Goal: Information Seeking & Learning: Learn about a topic

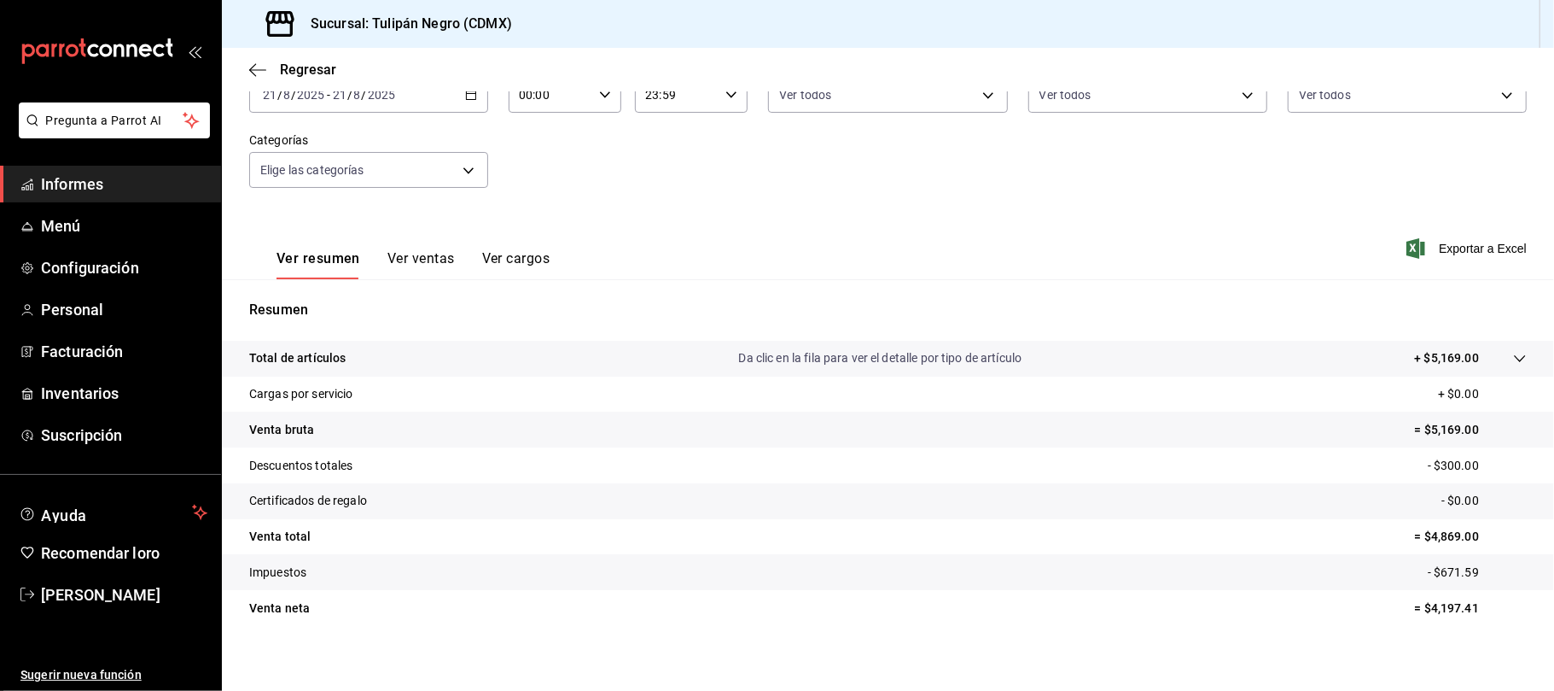
scroll to position [127, 0]
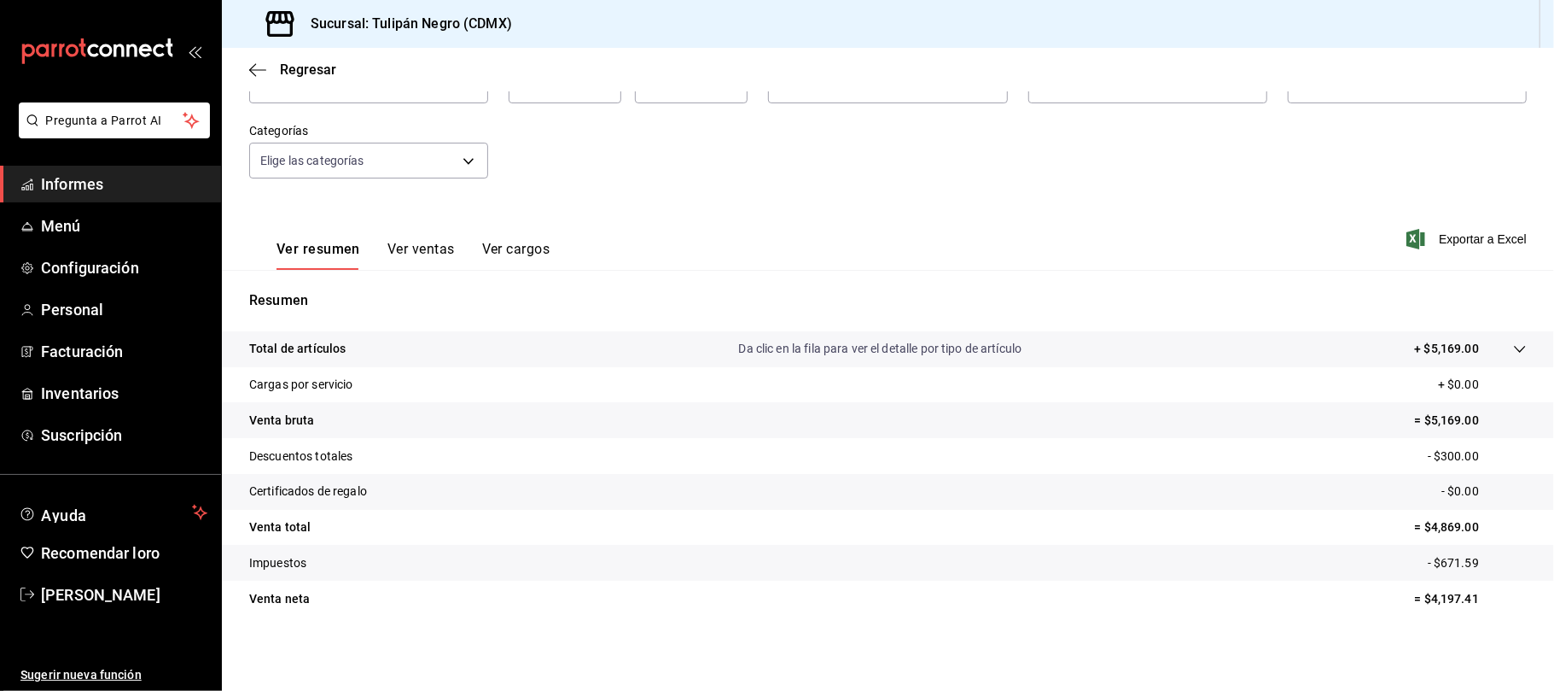
click at [425, 241] on font "Ver ventas" at bounding box center [421, 249] width 67 height 16
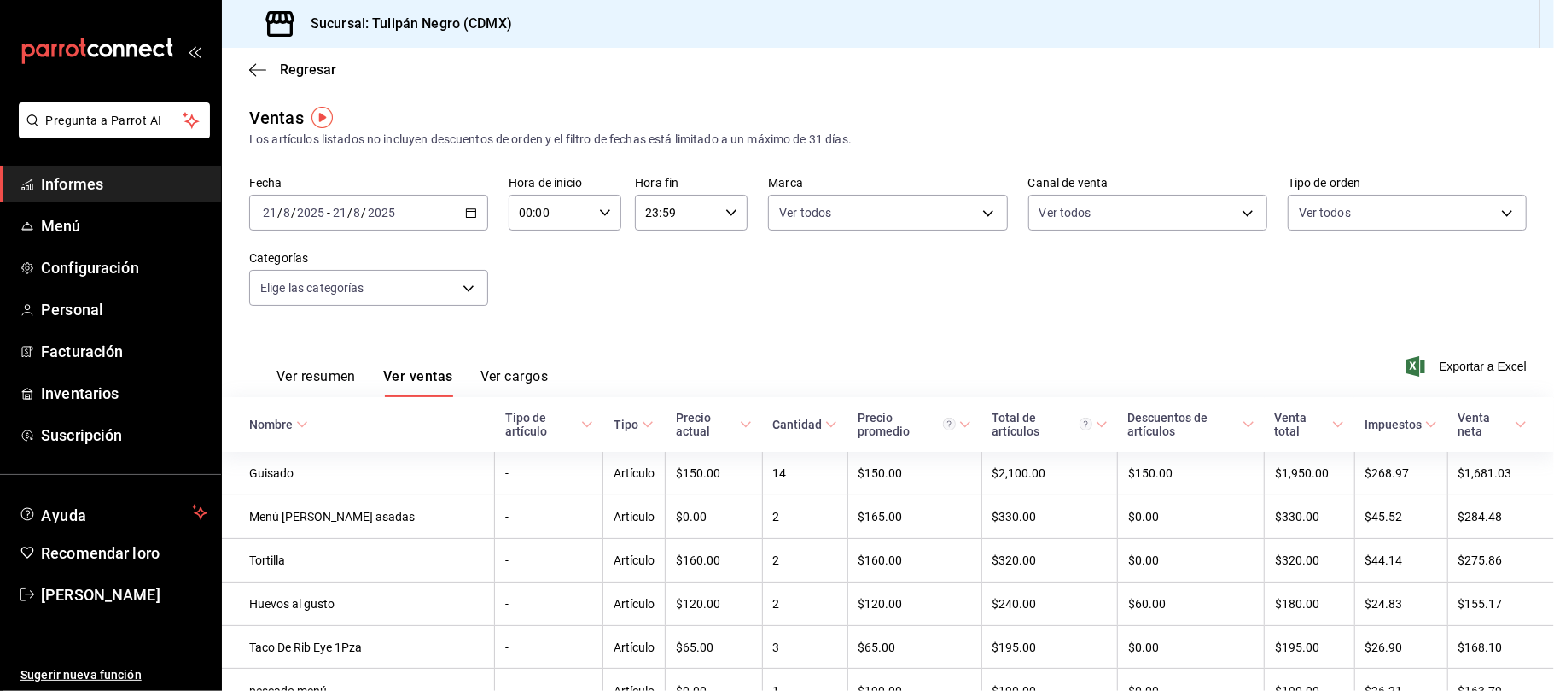
click at [514, 377] on font "Ver cargos" at bounding box center [515, 376] width 68 height 16
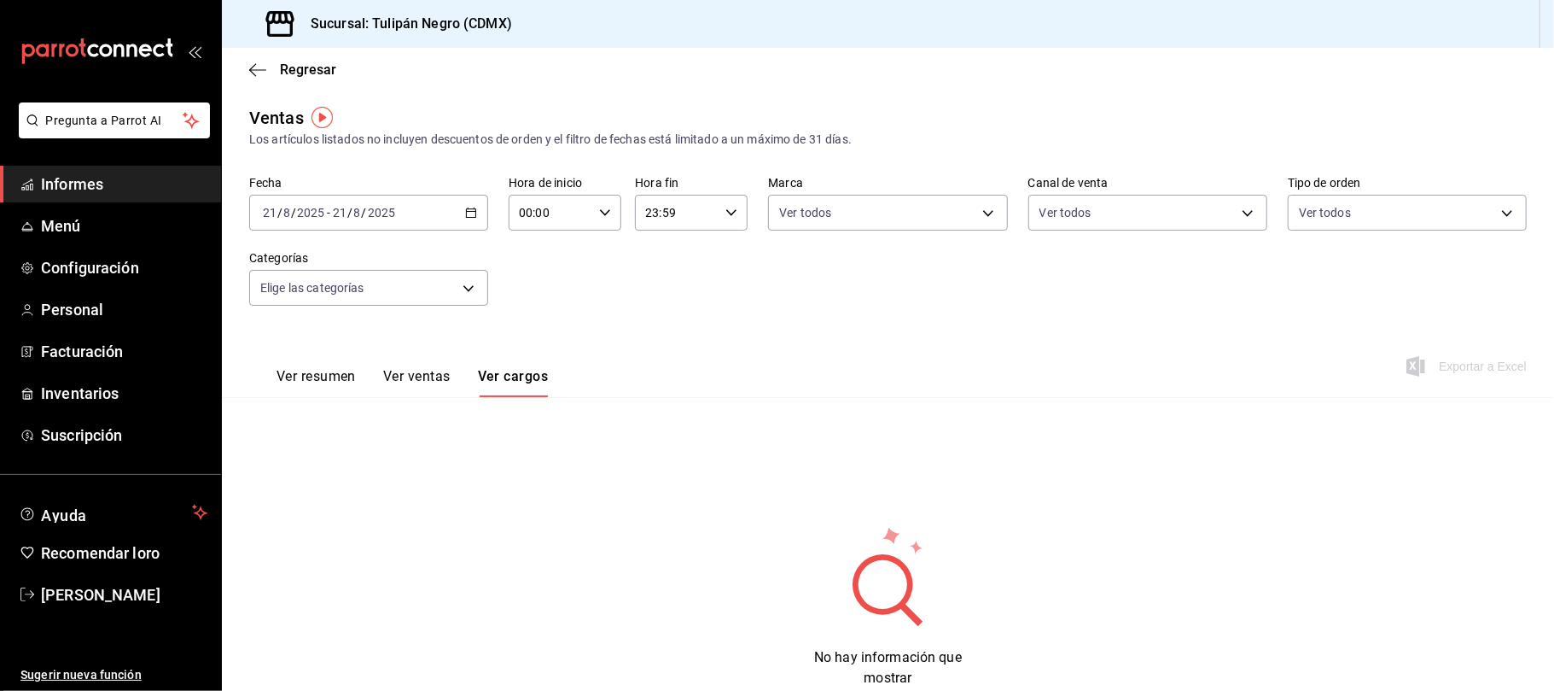
click at [335, 377] on font "Ver resumen" at bounding box center [316, 376] width 79 height 16
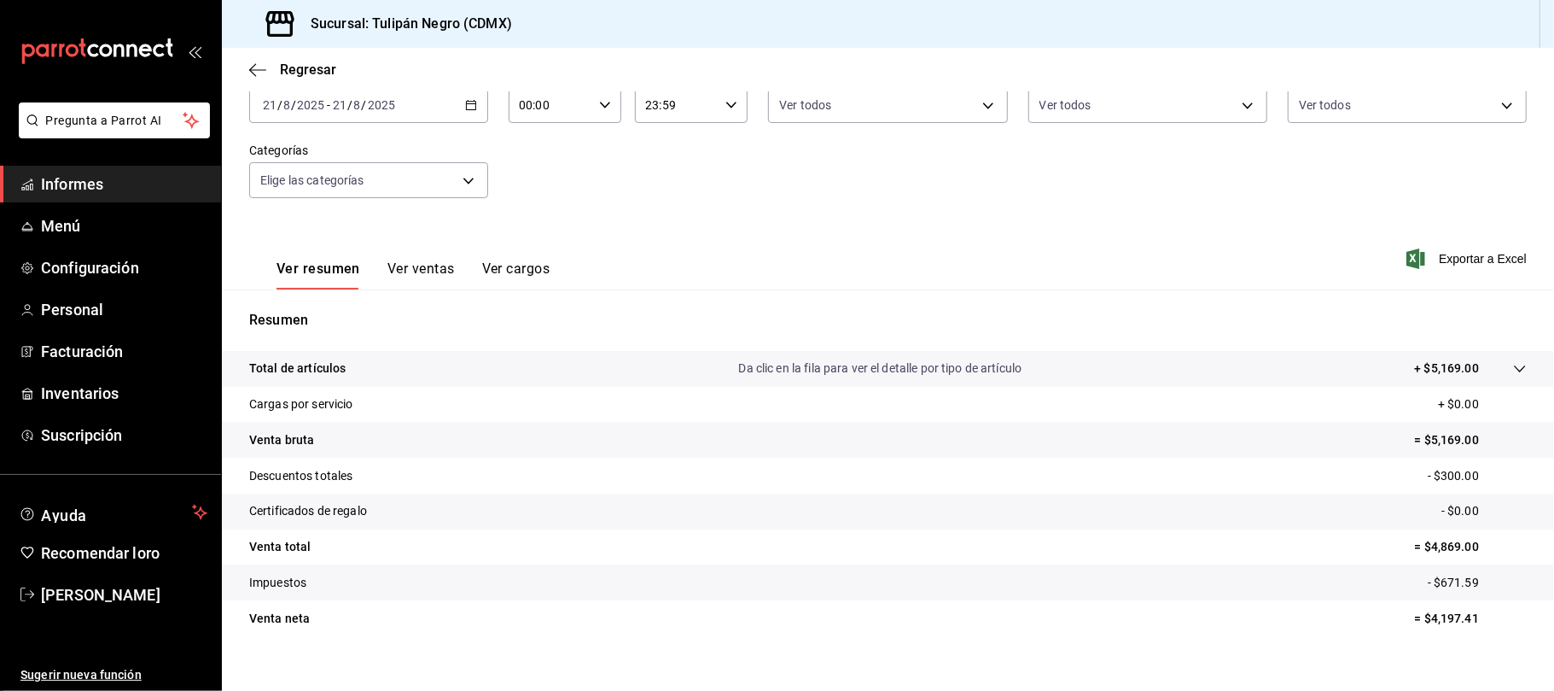
scroll to position [127, 0]
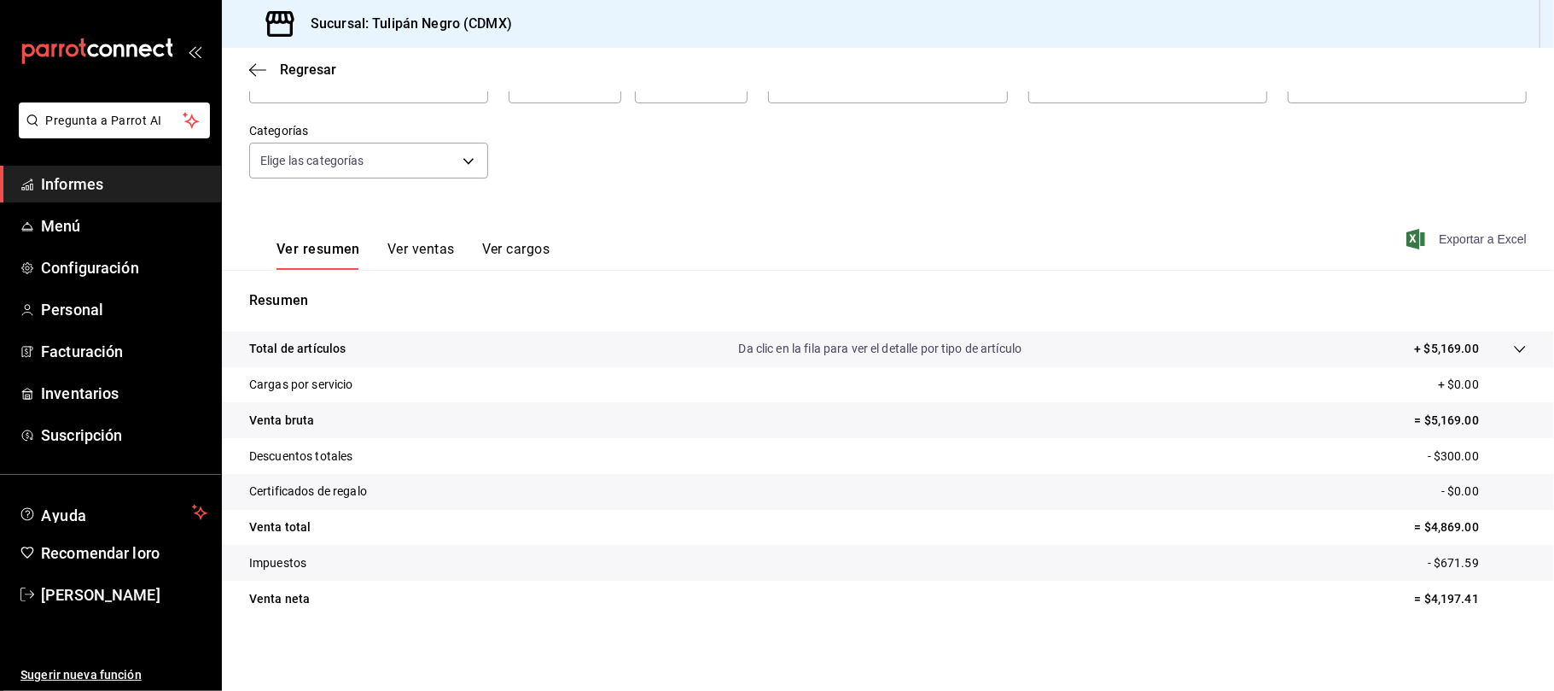
click at [1478, 236] on font "Exportar a Excel" at bounding box center [1483, 239] width 88 height 14
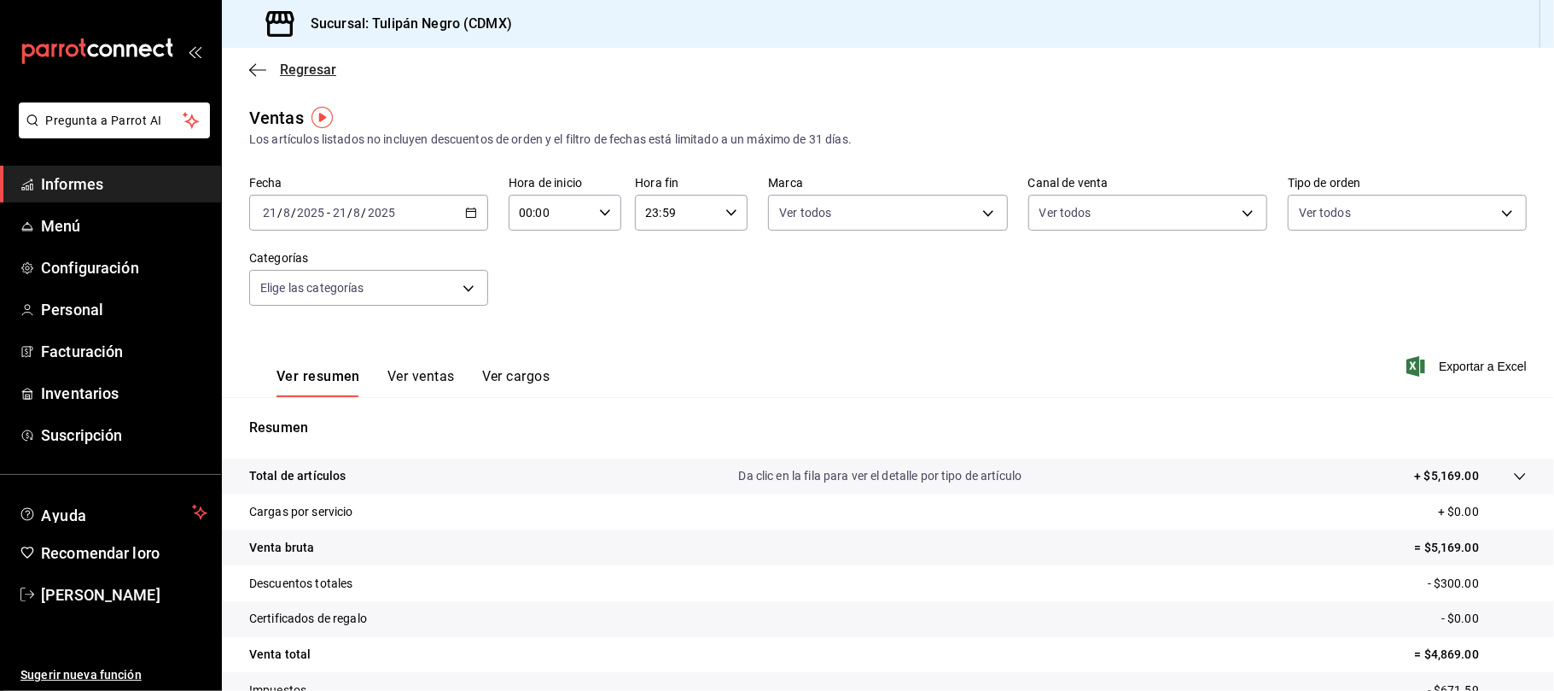
click at [257, 65] on icon "button" at bounding box center [257, 69] width 17 height 15
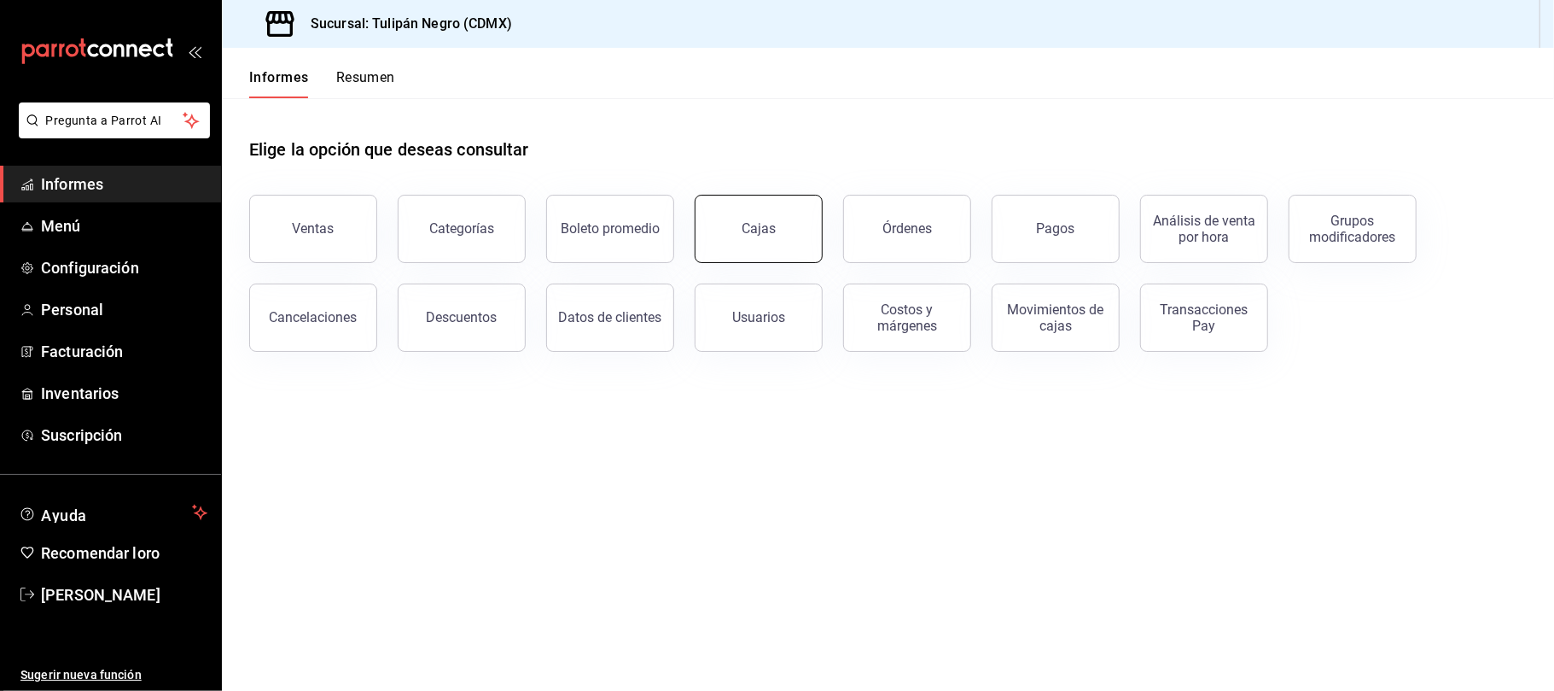
click at [772, 247] on button "Cajas" at bounding box center [759, 229] width 128 height 68
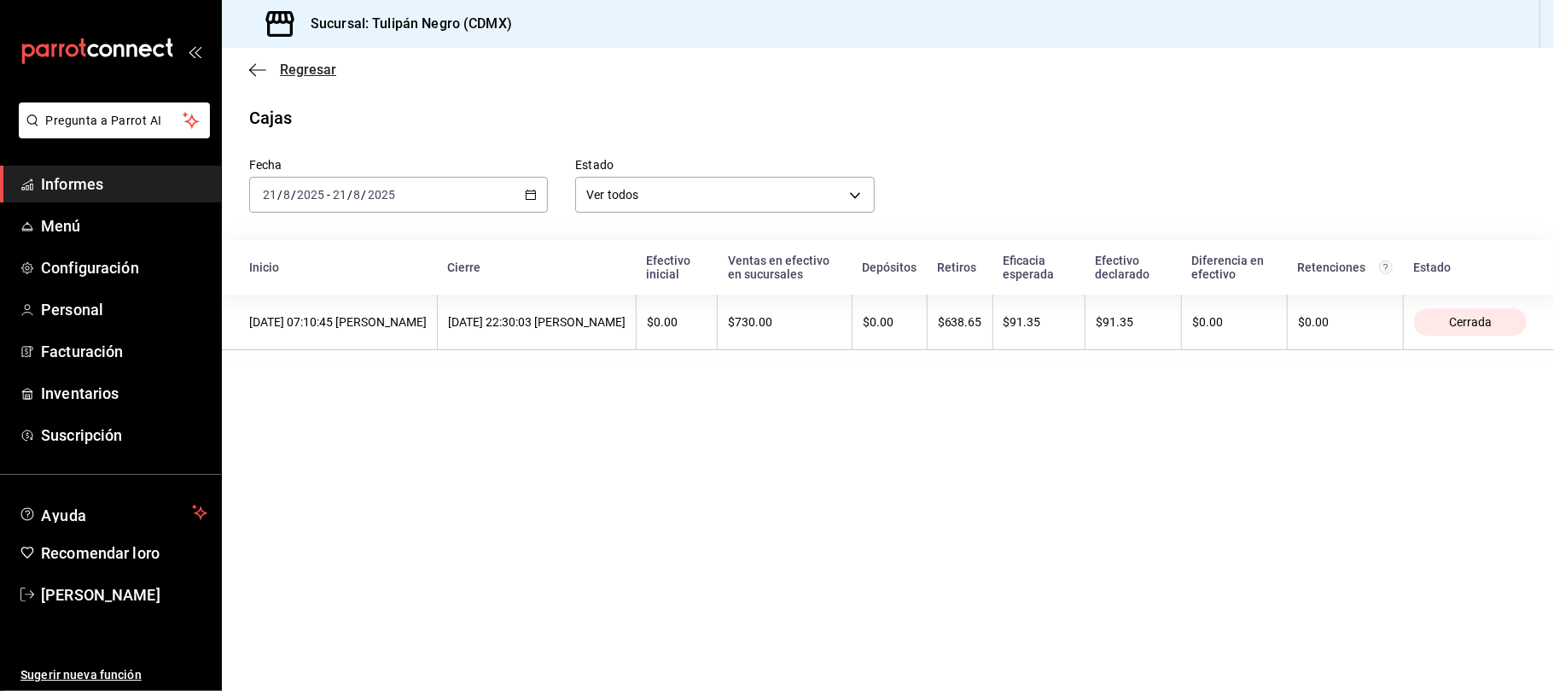
click at [265, 72] on icon "button" at bounding box center [257, 69] width 17 height 15
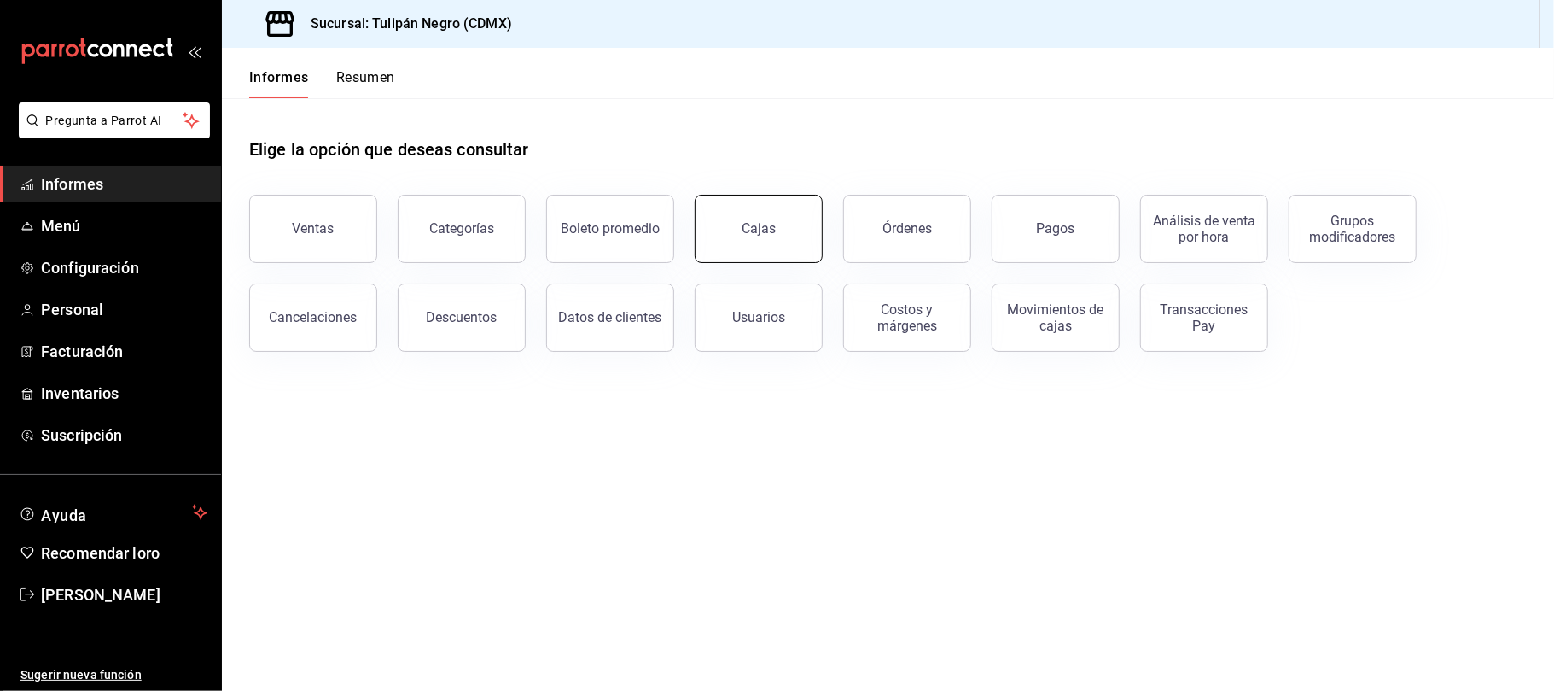
click at [785, 244] on button "Cajas" at bounding box center [759, 229] width 128 height 68
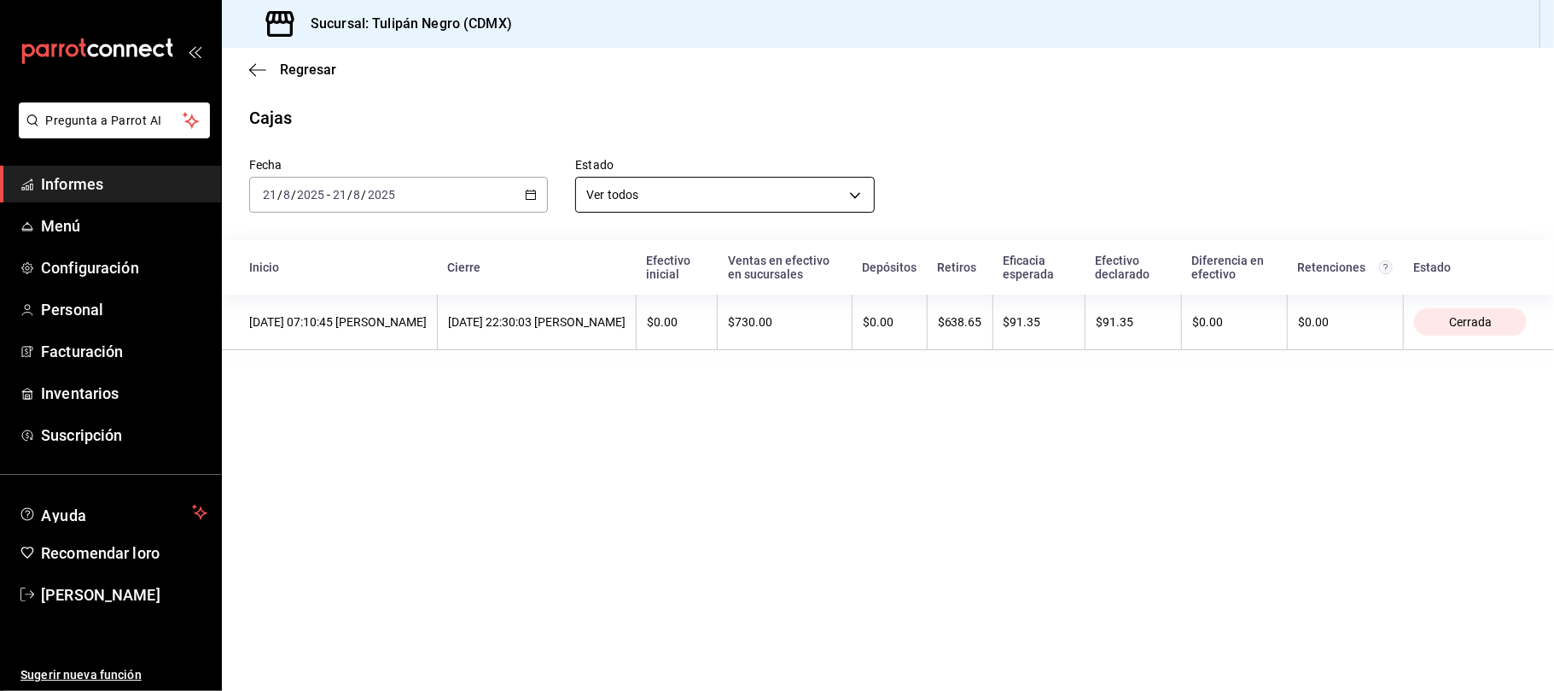
click at [854, 199] on body "Pregunta a Parrot AI Informes Menú Configuración Personal Facturación Inventari…" at bounding box center [777, 345] width 1554 height 691
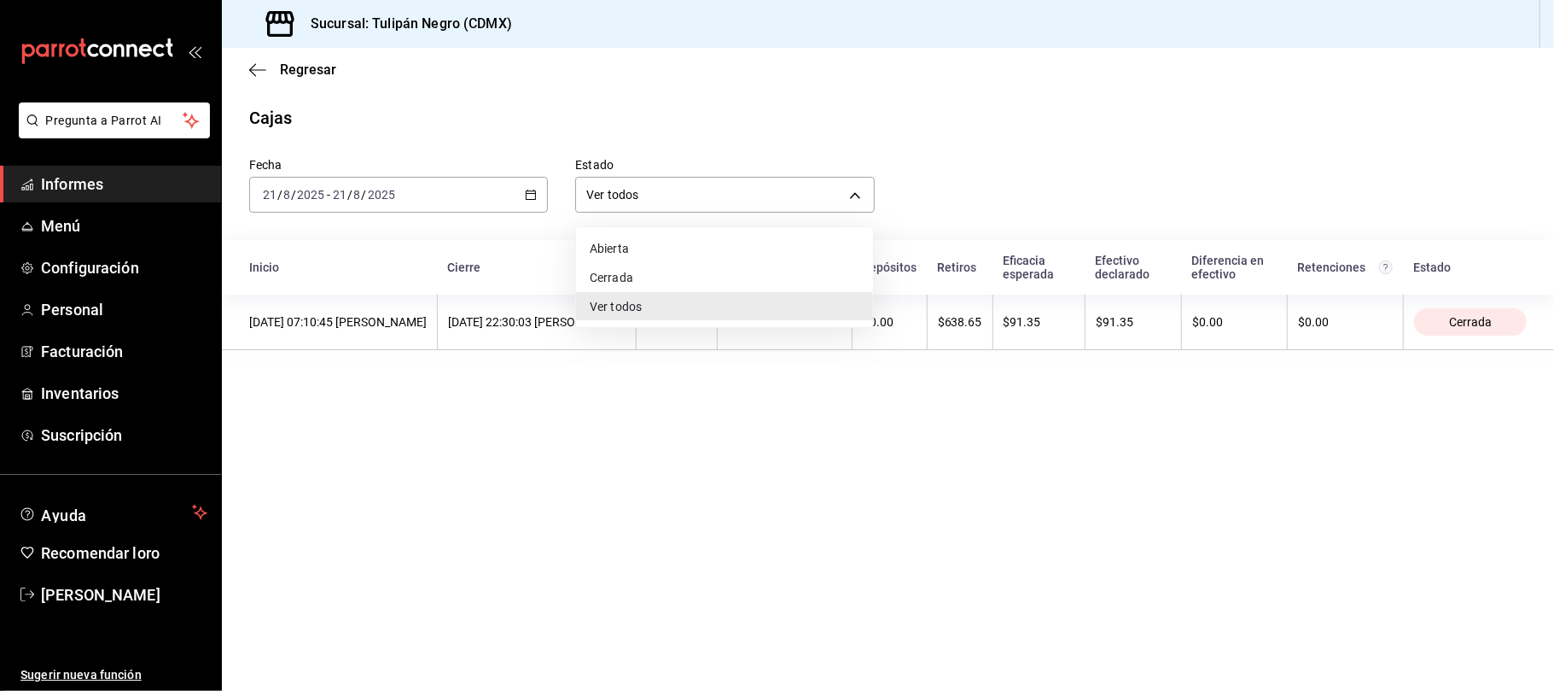
click at [794, 123] on div at bounding box center [777, 345] width 1554 height 691
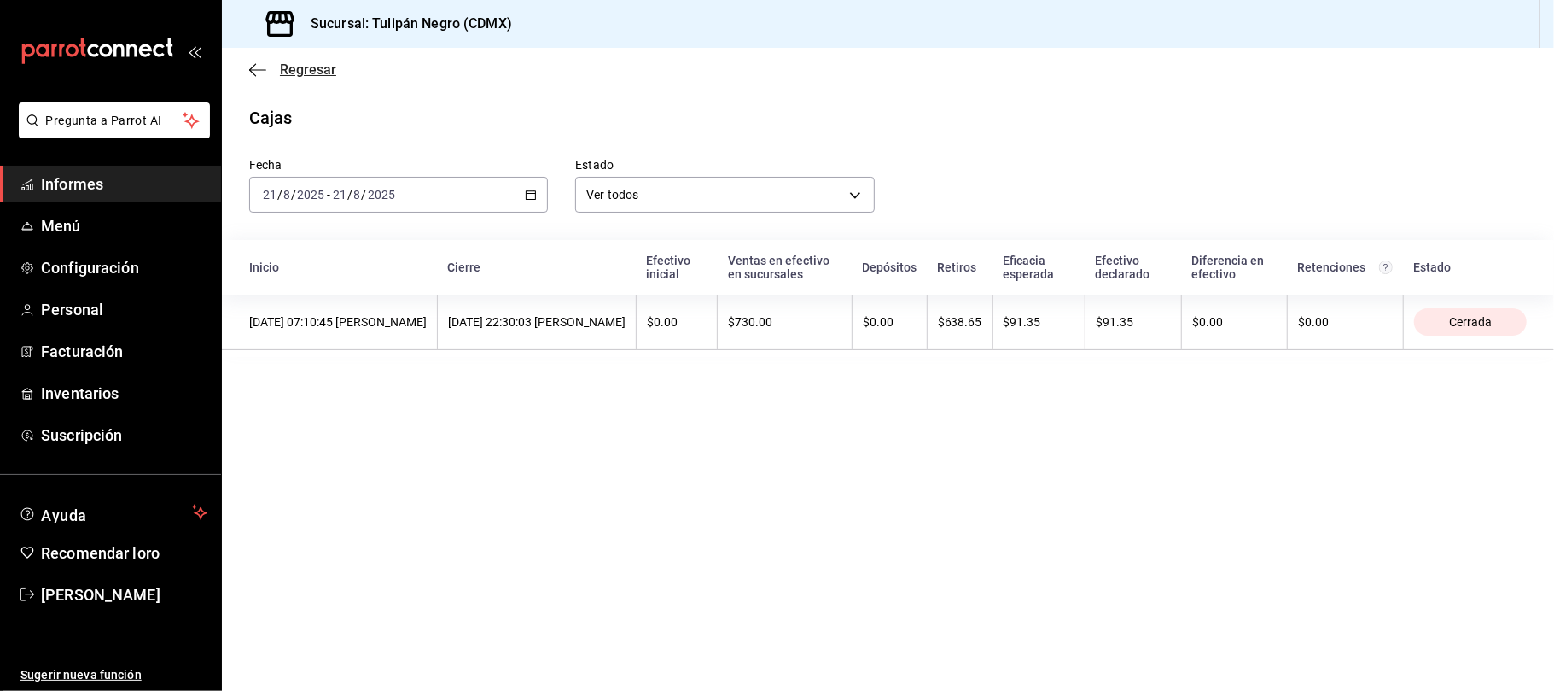
click at [250, 72] on icon "button" at bounding box center [257, 69] width 17 height 15
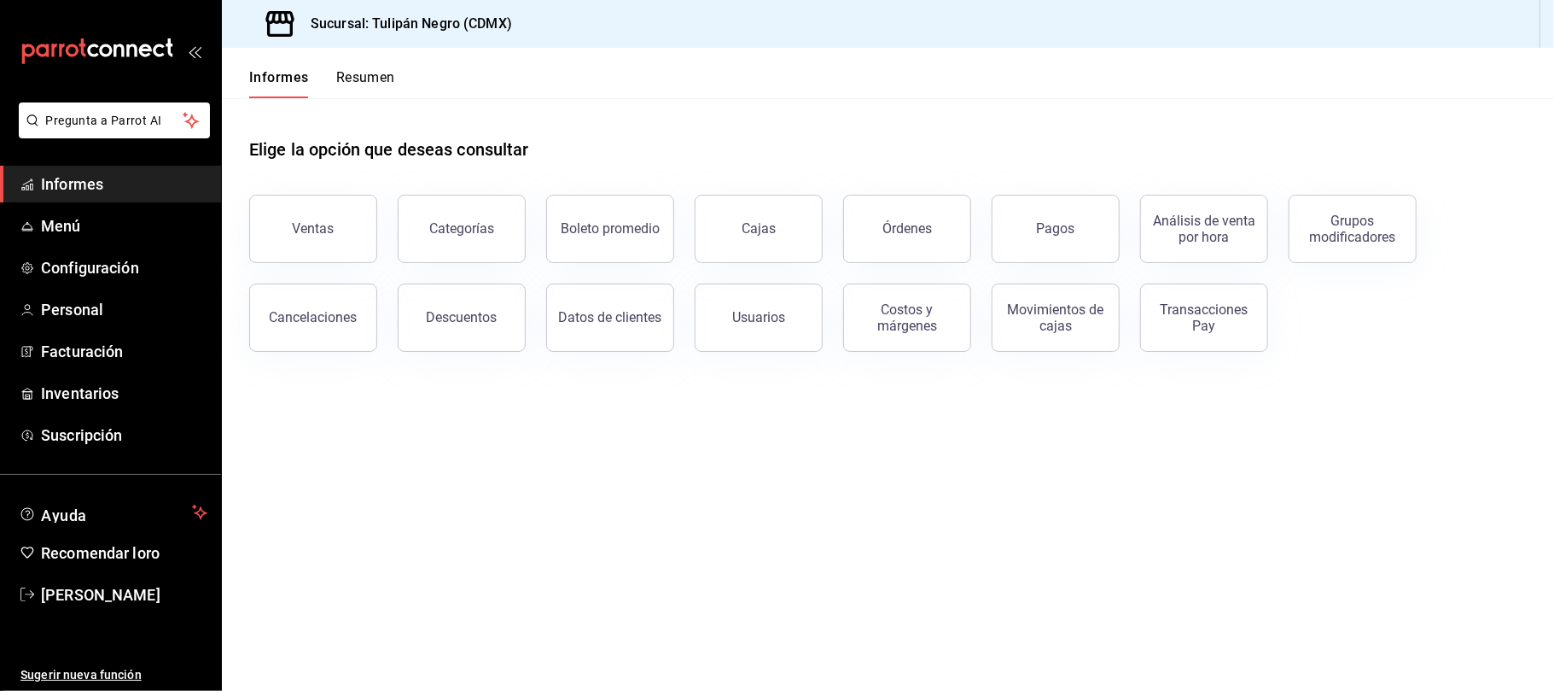
click at [926, 236] on button "Órdenes" at bounding box center [907, 229] width 128 height 68
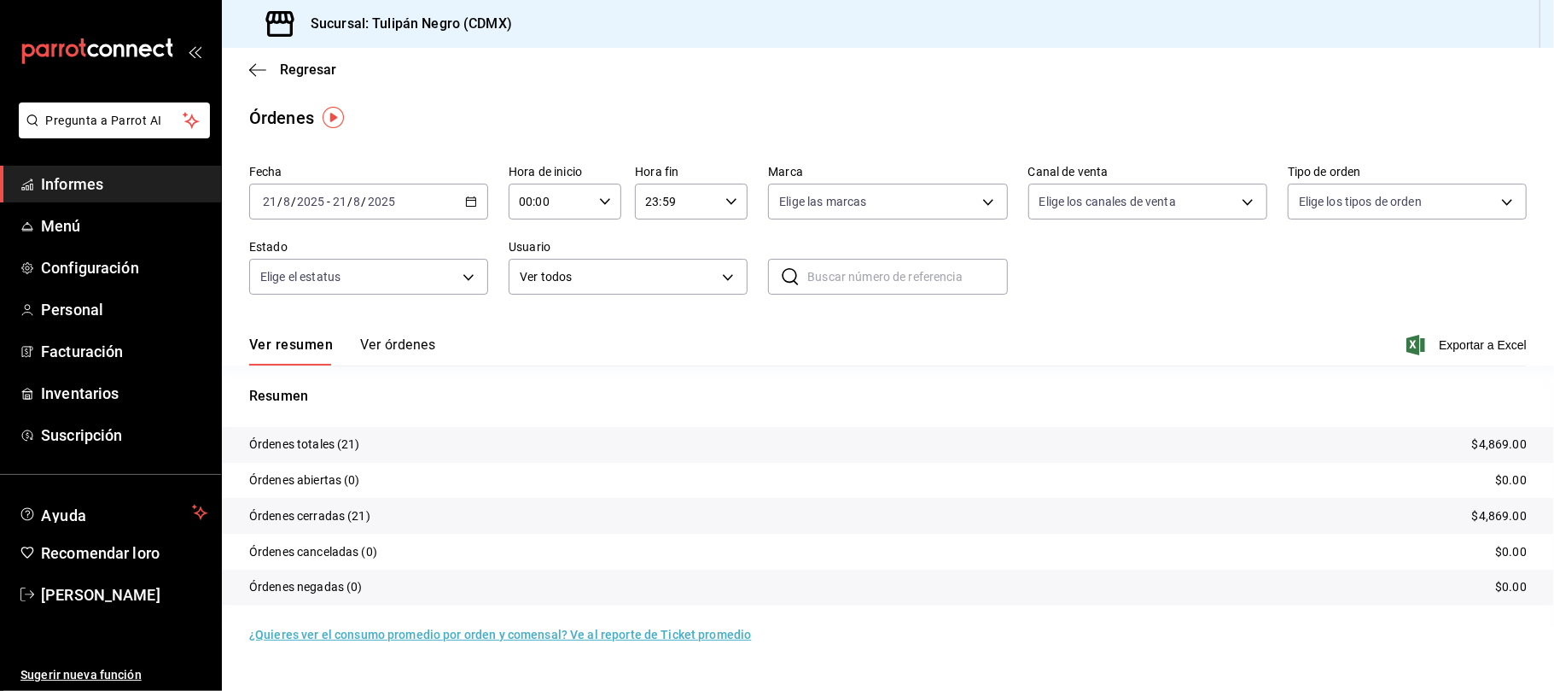
click at [411, 353] on button "Ver órdenes" at bounding box center [397, 350] width 75 height 30
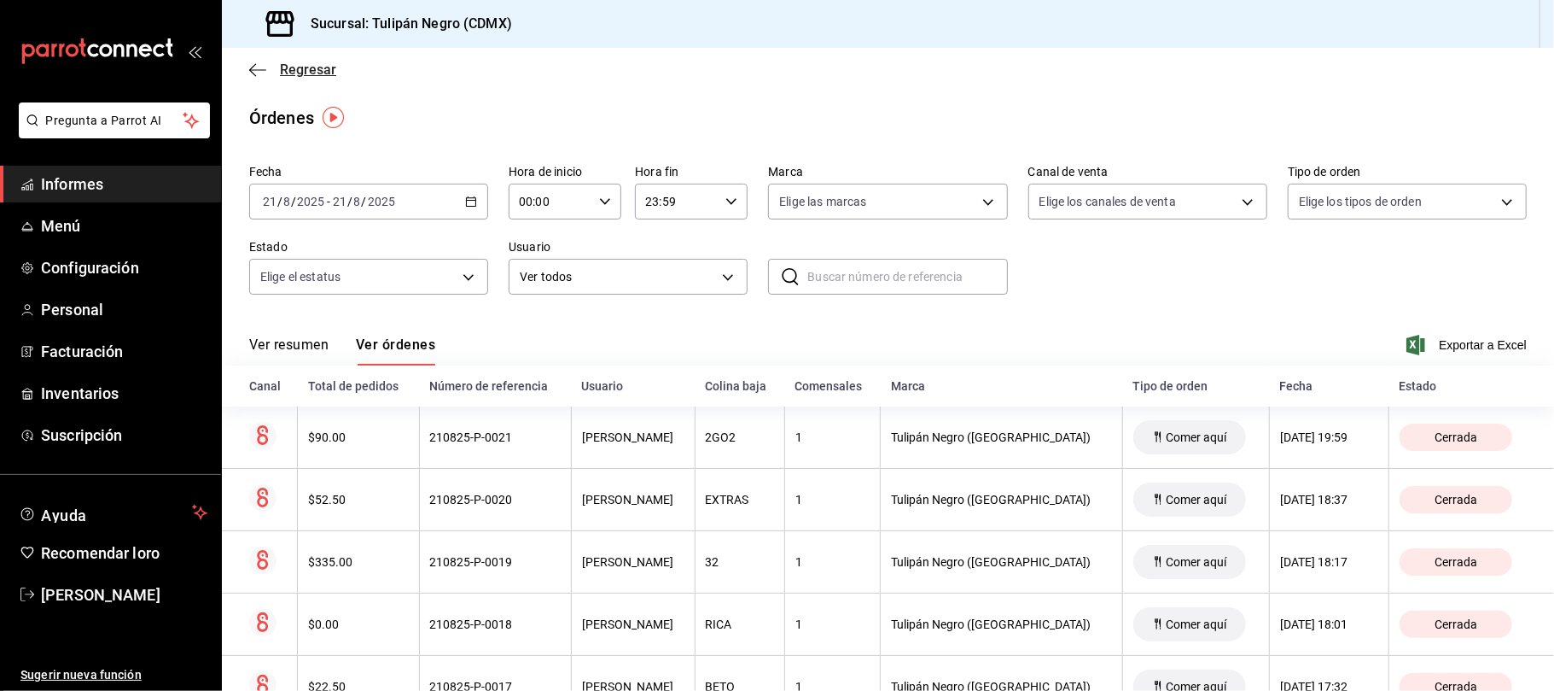
click at [260, 69] on icon "button" at bounding box center [257, 69] width 17 height 15
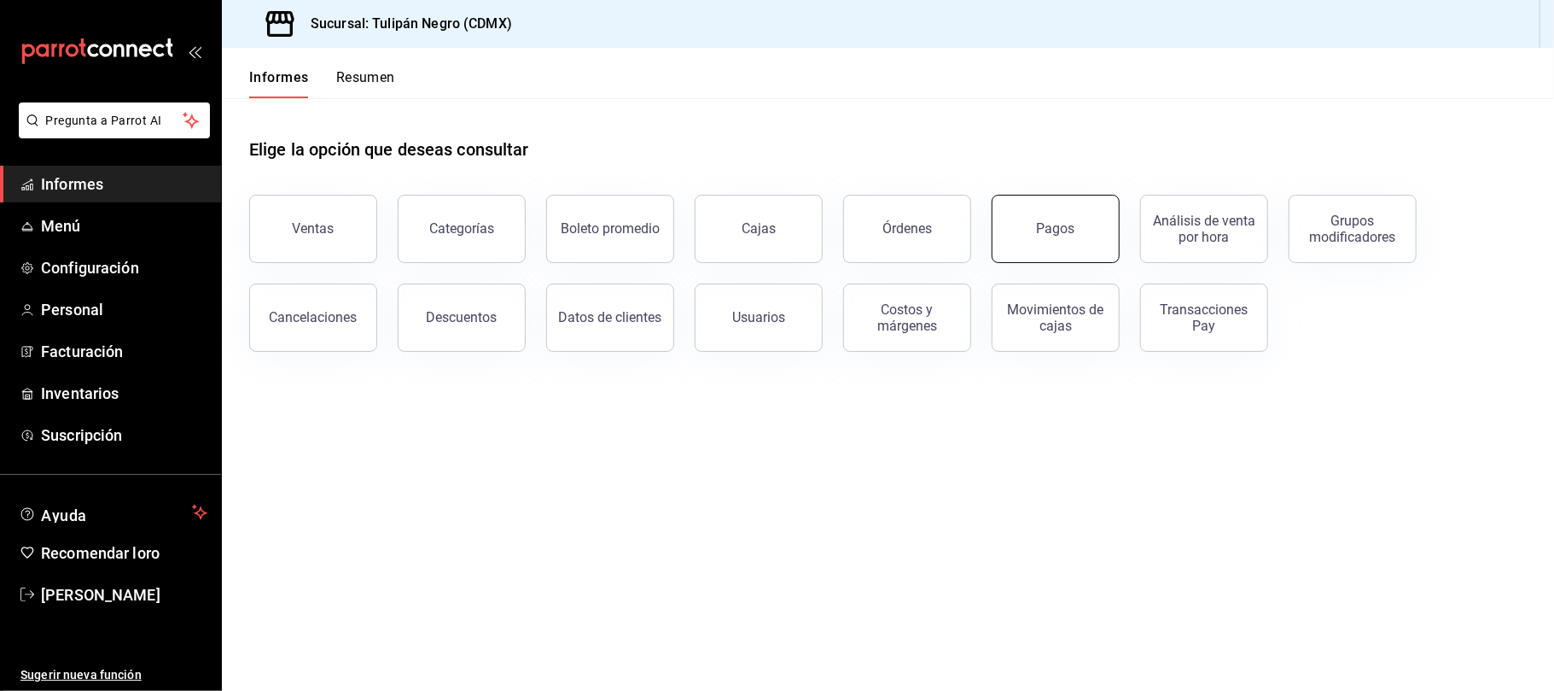
click at [1057, 248] on button "Pagos" at bounding box center [1056, 229] width 128 height 68
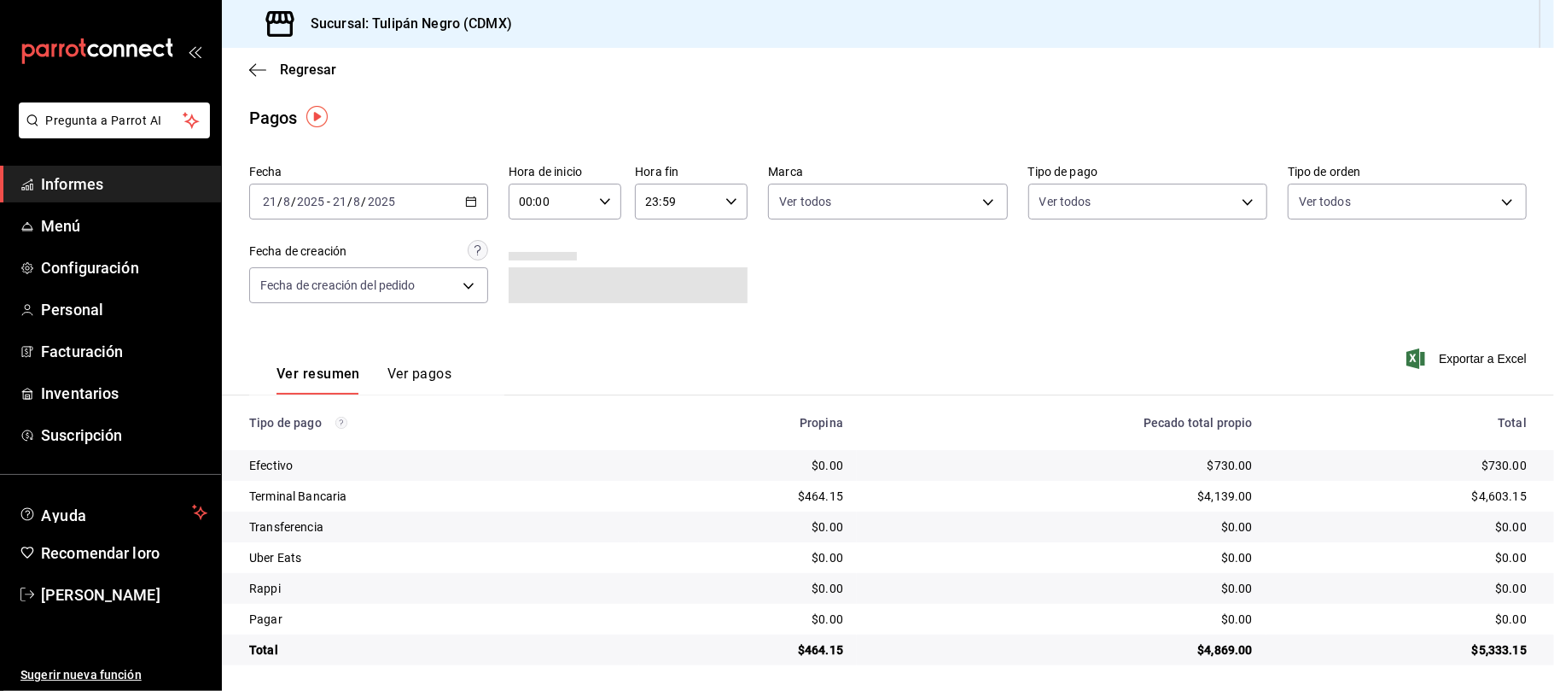
scroll to position [2, 0]
click at [1052, 335] on div "Ver resumen Ver pagos Exportar a Excel" at bounding box center [888, 367] width 1332 height 91
click at [1349, 322] on div "Exportar a Excel" at bounding box center [1399, 357] width 255 height 71
